Goal: Navigation & Orientation: Find specific page/section

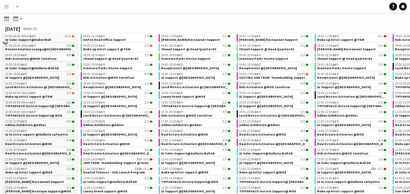
scroll to position [107, 0]
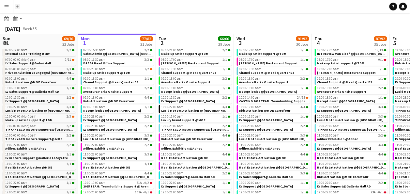
click at [16, 8] on button "Add" at bounding box center [17, 6] width 5 height 5
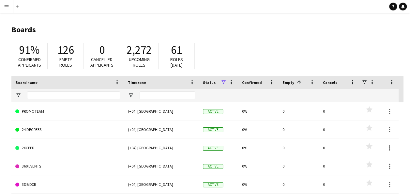
click at [145, 56] on div "2,272 Upcoming roles" at bounding box center [139, 56] width 39 height 26
drag, startPoint x: 145, startPoint y: 57, endPoint x: 141, endPoint y: 71, distance: 14.9
click at [141, 71] on div "91% Confirmed applicants 126 Empty roles 0 Cancelled applicants 2,272 Upcoming …" at bounding box center [207, 58] width 392 height 36
click at [223, 83] on span at bounding box center [224, 82] width 6 height 6
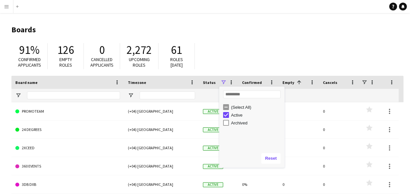
click at [223, 83] on span at bounding box center [224, 82] width 6 height 6
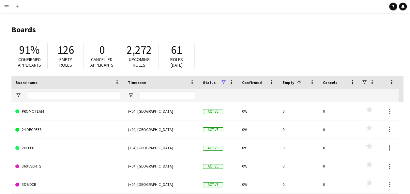
click at [260, 54] on div "91% Confirmed applicants 126 Empty roles 0 Cancelled applicants 2,272 Upcoming …" at bounding box center [207, 58] width 392 height 36
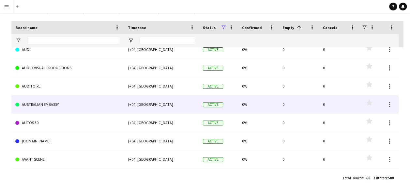
scroll to position [979, 0]
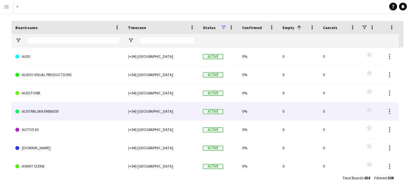
click at [246, 112] on div "0%" at bounding box center [258, 111] width 40 height 18
click at [53, 106] on link "AUSTRALIAN EMBASSY" at bounding box center [67, 111] width 105 height 18
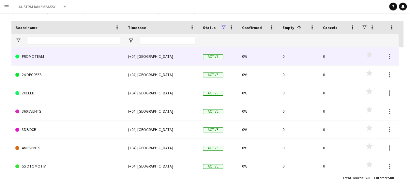
click at [34, 57] on link "PROMOTEAM" at bounding box center [67, 56] width 105 height 18
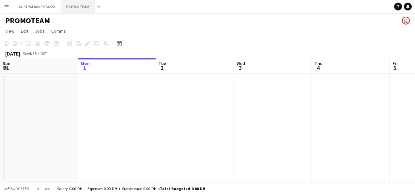
click at [63, 6] on button "PROMOTEAM Close" at bounding box center [78, 6] width 34 height 13
click at [91, 2] on app-icon "Close" at bounding box center [92, 3] width 3 height 3
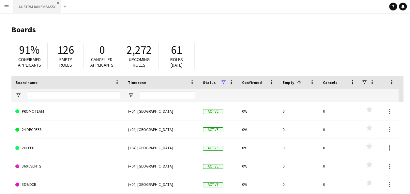
click at [58, 2] on app-icon "Close" at bounding box center [58, 3] width 3 height 3
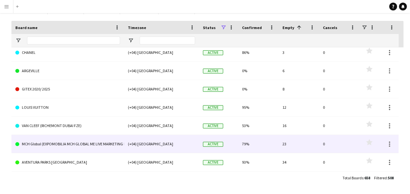
click at [82, 146] on link "MCH Global (EXPOMOBILIA MCH GLOBAL ME LIVE MARKETING LLC)" at bounding box center [67, 144] width 105 height 18
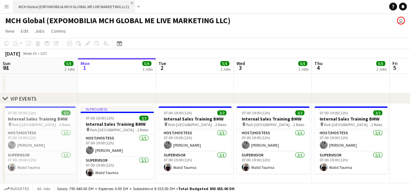
click at [131, 3] on app-icon "Close" at bounding box center [132, 3] width 3 height 3
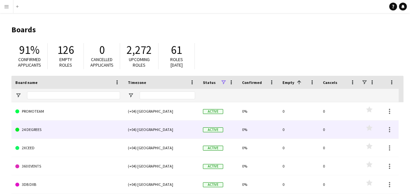
click at [32, 128] on link "24 DEGREES" at bounding box center [67, 129] width 105 height 18
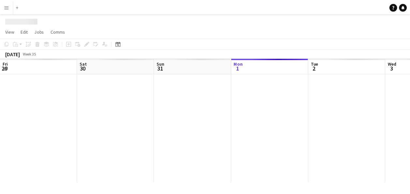
scroll to position [0, 156]
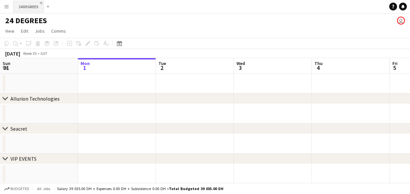
click at [42, 3] on app-icon "Close" at bounding box center [41, 3] width 3 height 3
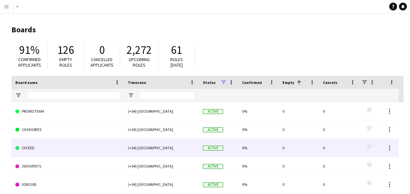
scroll to position [33, 0]
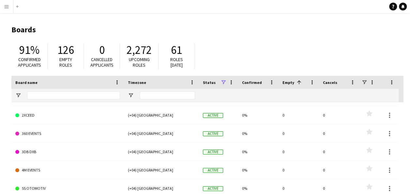
click at [330, 83] on span "Cancels" at bounding box center [330, 82] width 14 height 5
click at [8, 7] on app-icon "Menu" at bounding box center [6, 6] width 5 height 5
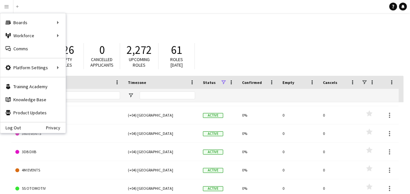
click at [173, 40] on div "91% Confirmed applicants 126 Empty roles 0 Cancelled applicants 2,272 Upcoming …" at bounding box center [207, 58] width 392 height 36
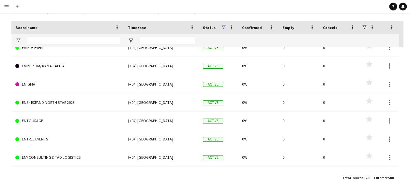
scroll to position [3391, 0]
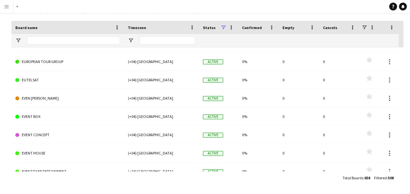
click at [409, 99] on main "Boards 91% Confirmed applicants 126 Empty roles 0 Cancelled applicants 2,272 Up…" at bounding box center [205, 76] width 410 height 236
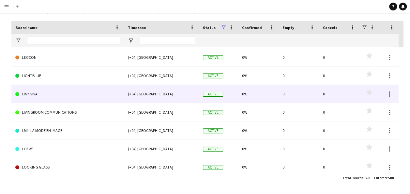
click at [110, 92] on link "LINK VIVA" at bounding box center [67, 94] width 105 height 18
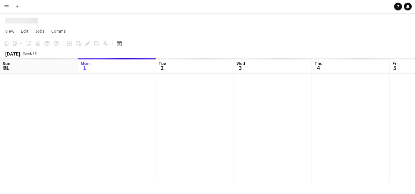
click at [110, 92] on div at bounding box center [273, 128] width 858 height 109
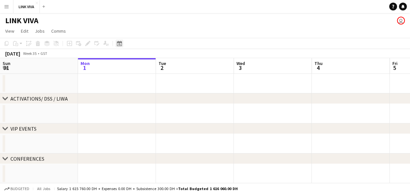
click at [121, 42] on icon at bounding box center [119, 43] width 5 height 5
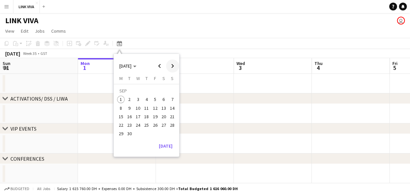
click at [172, 65] on span "Next month" at bounding box center [172, 65] width 13 height 13
click at [173, 65] on span "Next month" at bounding box center [172, 65] width 13 height 13
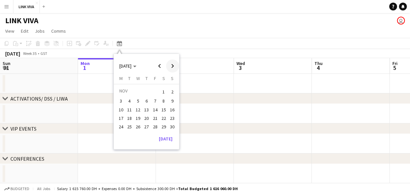
click at [173, 65] on span "Next month" at bounding box center [172, 65] width 13 height 13
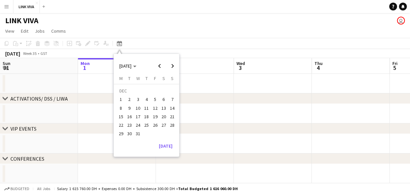
click at [163, 125] on span "27" at bounding box center [164, 125] width 8 height 8
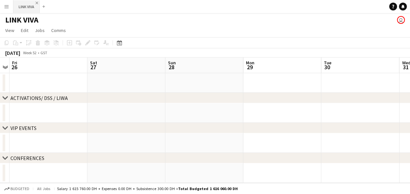
click at [37, 2] on app-icon "Close" at bounding box center [37, 3] width 3 height 3
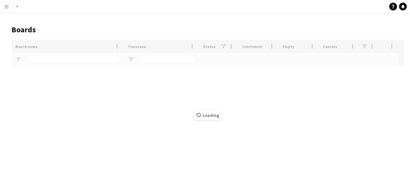
click at [8, 6] on app-icon "Menu" at bounding box center [6, 6] width 5 height 5
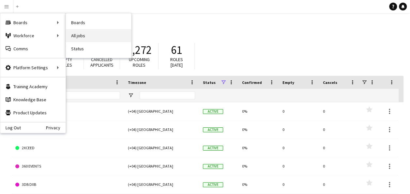
click at [77, 34] on link "All jobs" at bounding box center [98, 35] width 65 height 13
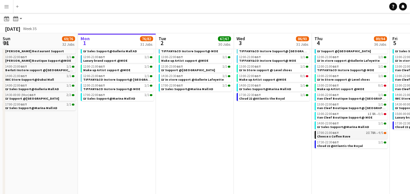
click at [330, 135] on span "Cheese x Coffee Rave" at bounding box center [333, 136] width 33 height 4
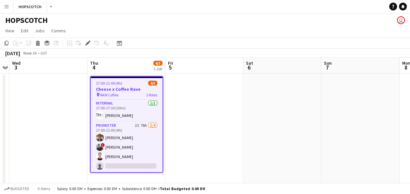
scroll to position [3, 0]
